Goal: Information Seeking & Learning: Find specific page/section

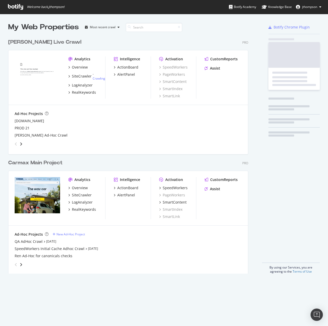
scroll to position [237, 240]
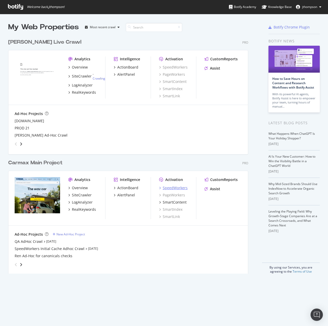
click at [182, 187] on div "SpeedWorkers" at bounding box center [175, 187] width 25 height 5
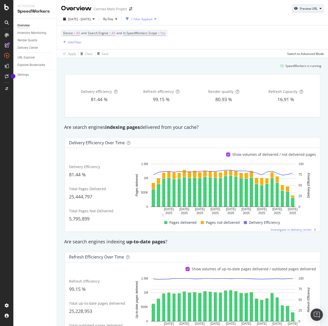
click at [303, 4] on button "Preview URL" at bounding box center [308, 8] width 32 height 8
click at [287, 32] on input "url" at bounding box center [288, 32] width 56 height 9
paste input "[URL][DOMAIN_NAME]"
type input "[URL][DOMAIN_NAME]"
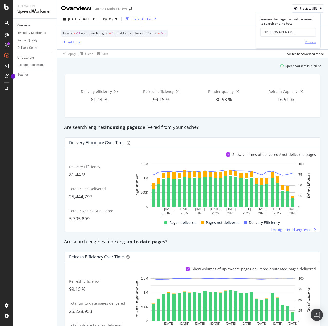
click at [306, 40] on div "Preview" at bounding box center [310, 42] width 11 height 4
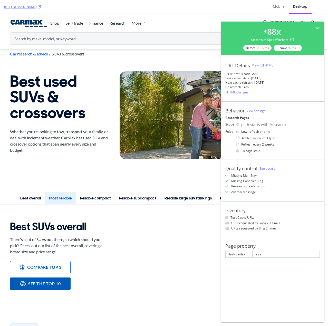
click at [263, 65] on div "View full HTML" at bounding box center [262, 65] width 21 height 4
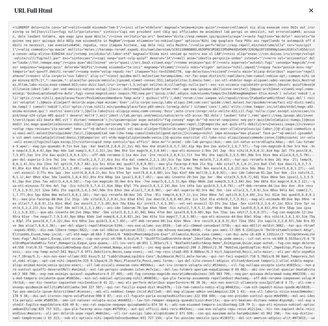
click at [98, 158] on pre at bounding box center [164, 171] width 312 height 300
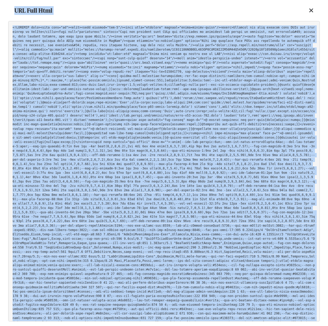
copy body "https://www.carmax.com/research/suvs Mobile Desktop 88 x faster with SpeedWorke…"
click at [309, 9] on icon at bounding box center [311, 10] width 5 height 6
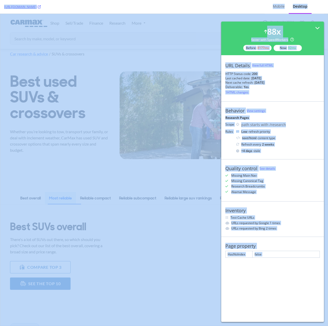
click at [196, 4] on div "[URL][DOMAIN_NAME]" at bounding box center [132, 7] width 256 height 14
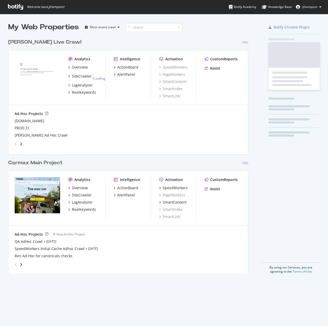
scroll to position [237, 240]
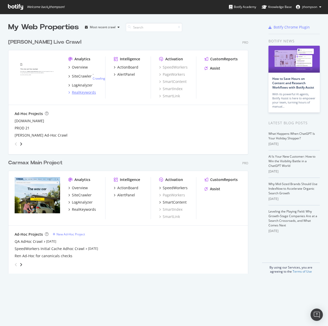
click at [83, 92] on div "RealKeywords" at bounding box center [84, 92] width 24 height 5
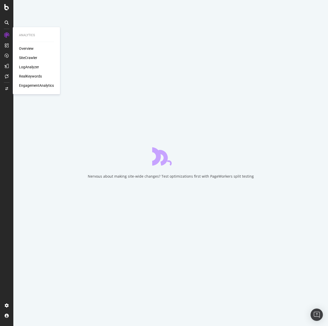
click at [35, 85] on div "EngagementAnalytics" at bounding box center [36, 85] width 35 height 5
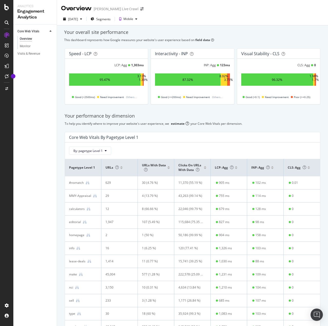
click at [262, 23] on div "[DATE] Segments Mobile" at bounding box center [192, 20] width 271 height 10
click at [230, 21] on div "[DATE] Segments Mobile" at bounding box center [192, 20] width 271 height 10
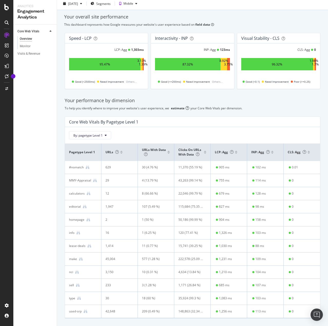
scroll to position [29, 0]
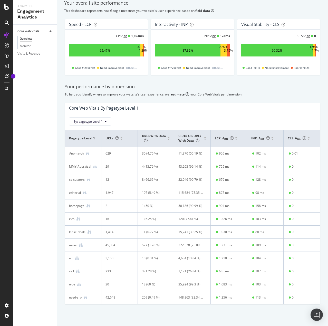
click at [74, 206] on div "homepage" at bounding box center [76, 205] width 15 height 5
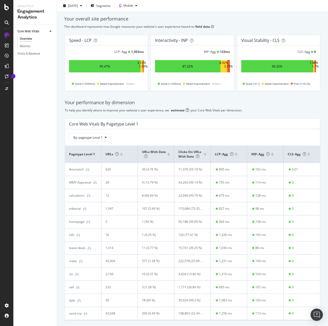
scroll to position [0, 0]
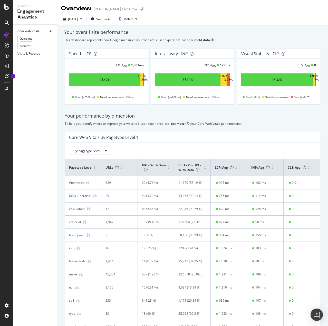
drag, startPoint x: 26, startPoint y: 45, endPoint x: 48, endPoint y: 54, distance: 23.6
click at [26, 45] on div "Monitor" at bounding box center [25, 46] width 11 height 5
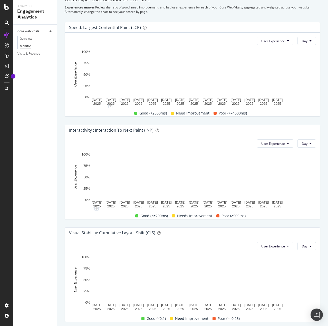
scroll to position [147, 0]
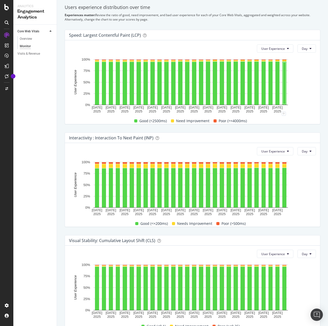
click at [296, 111] on rect "A chart." at bounding box center [190, 85] width 243 height 57
click at [282, 151] on span "User Experience" at bounding box center [273, 151] width 24 height 4
click at [303, 179] on rect "A chart." at bounding box center [190, 187] width 243 height 57
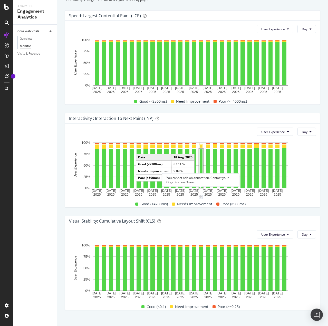
scroll to position [172, 0]
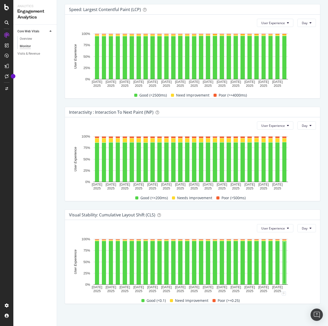
click at [310, 247] on rect "A chart." at bounding box center [190, 264] width 243 height 57
click at [283, 23] on button "User Experience" at bounding box center [275, 23] width 36 height 8
click at [271, 44] on span "Pages" at bounding box center [270, 42] width 24 height 5
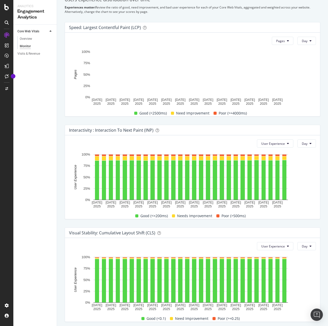
scroll to position [121, 0]
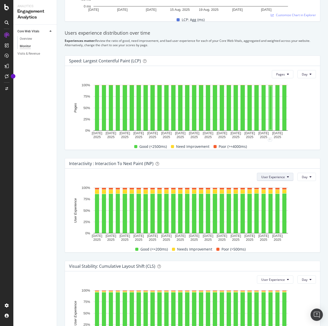
click at [287, 177] on icon at bounding box center [288, 176] width 2 height 3
click at [269, 197] on span "Pages" at bounding box center [270, 196] width 24 height 5
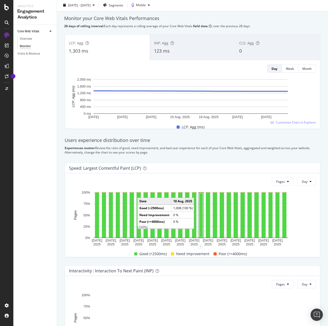
scroll to position [26, 0]
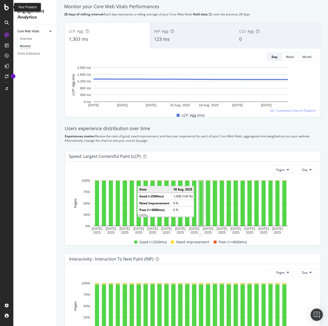
click at [8, 7] on icon at bounding box center [6, 7] width 5 height 6
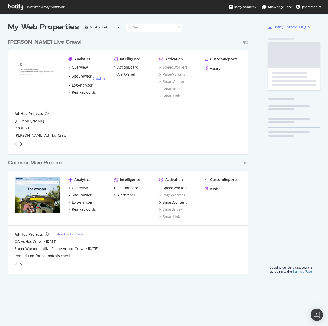
scroll to position [322, 320]
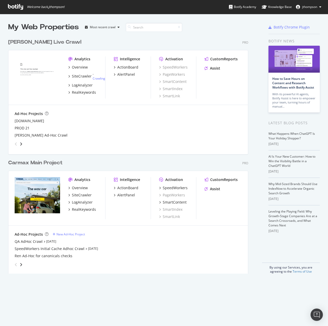
click at [294, 306] on div "My Web Properties Most recent crawl Edmunds Live Crawl Pro Analytics Overview S…" at bounding box center [164, 170] width 328 height 312
click at [87, 193] on div "SiteCrawler" at bounding box center [82, 194] width 20 height 5
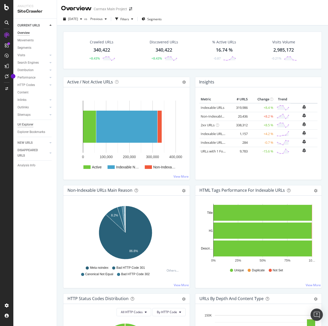
click at [30, 125] on div "Url Explorer" at bounding box center [25, 124] width 16 height 5
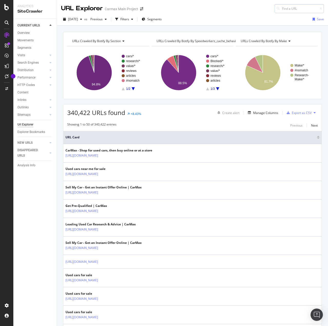
type input "[URL][DOMAIN_NAME] Mobile Desktop 88x faster with SpeedWorkers Before:8177ms No…"
click at [293, 8] on input at bounding box center [299, 8] width 49 height 9
click at [295, 9] on input at bounding box center [299, 8] width 49 height 9
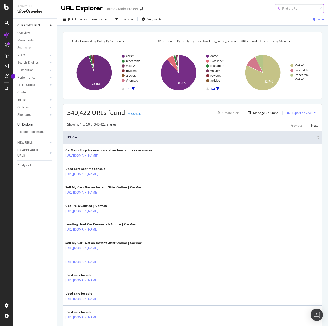
click at [285, 7] on input at bounding box center [299, 8] width 49 height 9
paste input "[URL][DOMAIN_NAME]"
type input "[URL][DOMAIN_NAME]"
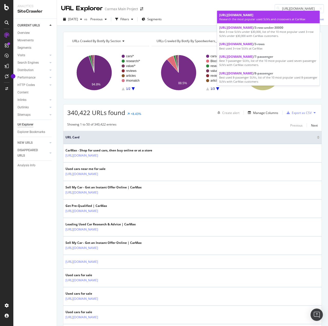
click at [248, 16] on span "[URL][DOMAIN_NAME]" at bounding box center [236, 15] width 34 height 4
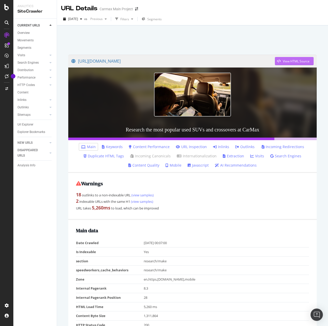
click at [286, 59] on div "View HTML Source" at bounding box center [296, 61] width 27 height 4
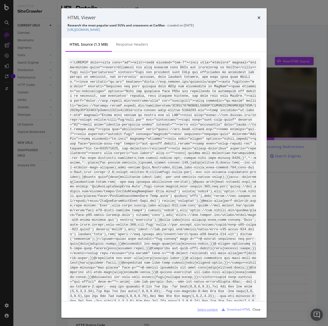
click at [207, 310] on div "Select content" at bounding box center [207, 309] width 20 height 4
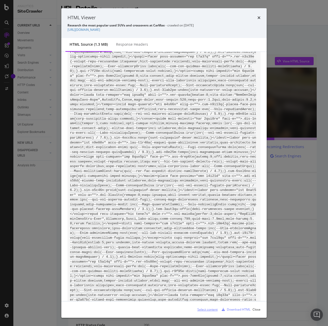
scroll to position [2874, 0]
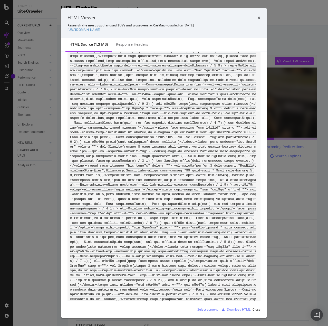
drag, startPoint x: 167, startPoint y: 203, endPoint x: 172, endPoint y: 195, distance: 9.8
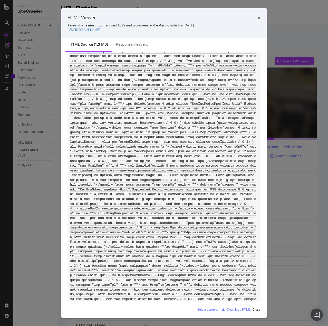
scroll to position [4696, 0]
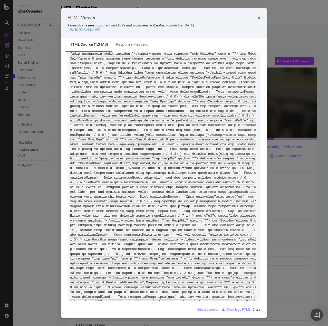
click at [261, 18] on div "HTML Viewer Research the most popular used SUVs and crossovers at CarMax - craw…" at bounding box center [163, 23] width 205 height 30
click at [260, 18] on icon "times" at bounding box center [258, 18] width 3 height 4
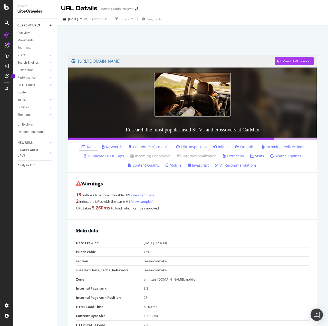
click at [309, 10] on div "URL Details Carmax Main Project" at bounding box center [192, 6] width 271 height 13
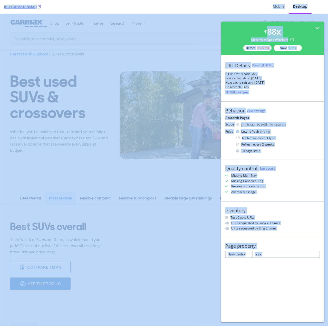
click at [270, 65] on div "View full HTML" at bounding box center [262, 65] width 21 height 4
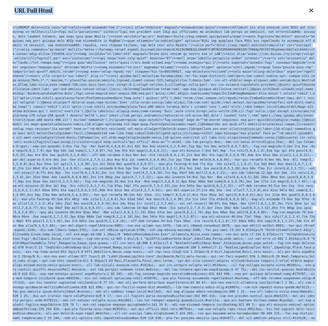
click at [175, 71] on pre at bounding box center [164, 171] width 312 height 300
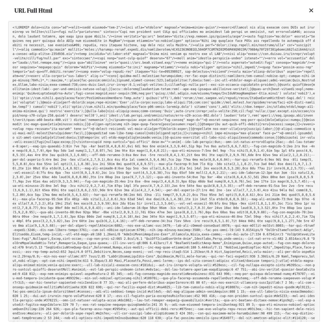
click at [95, 62] on pre at bounding box center [164, 171] width 312 height 300
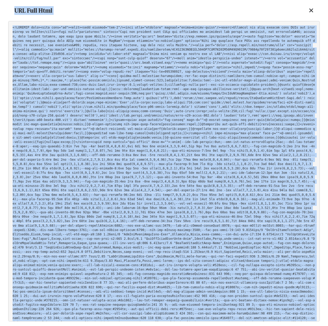
copy body "https://www.carmax.com/research/suvs Mobile Desktop 88 x faster with SpeedWorke…"
click at [313, 10] on icon at bounding box center [311, 10] width 5 height 6
